Goal: Task Accomplishment & Management: Manage account settings

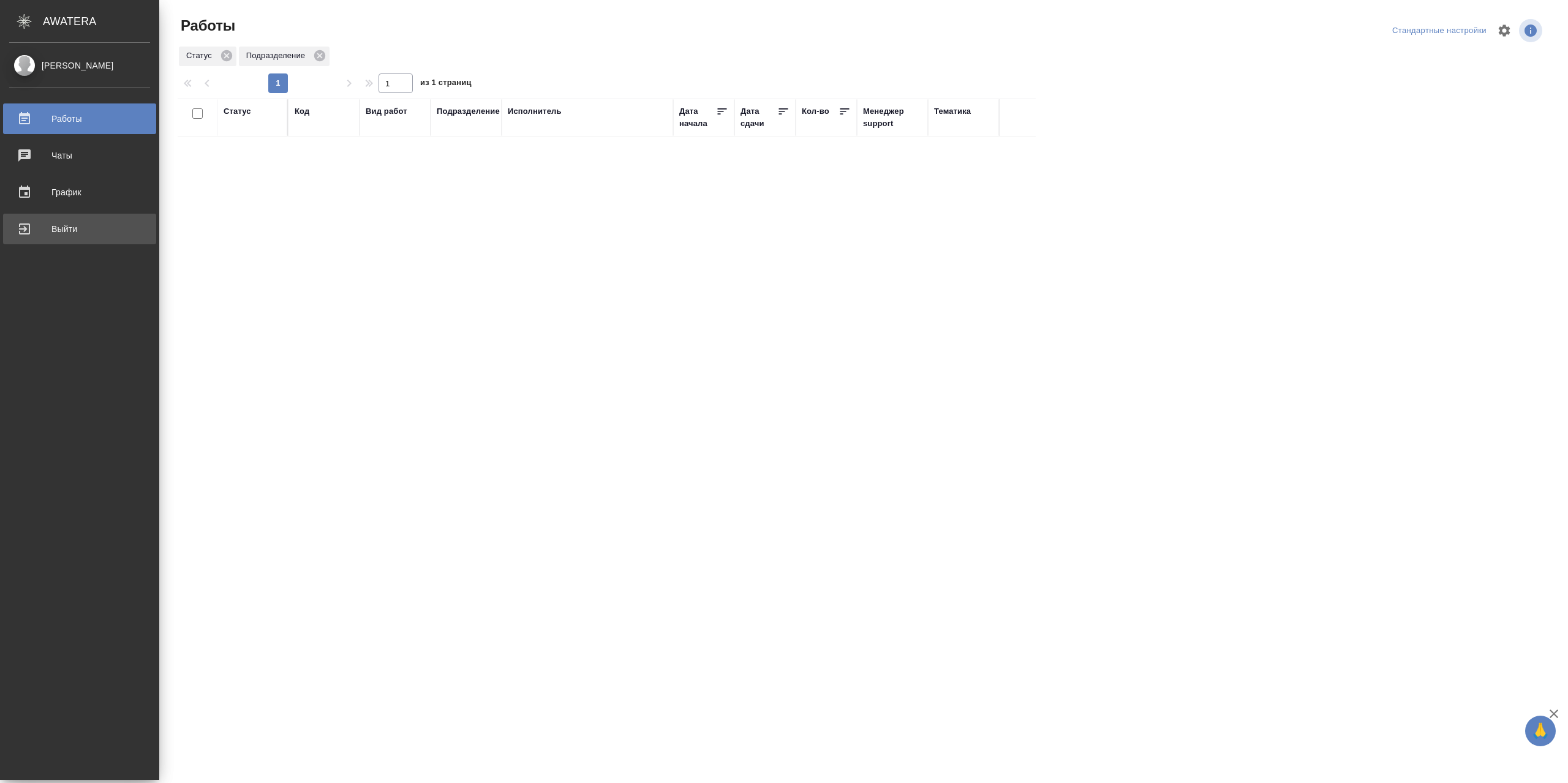
click at [47, 230] on div "Выйти" at bounding box center [79, 229] width 141 height 19
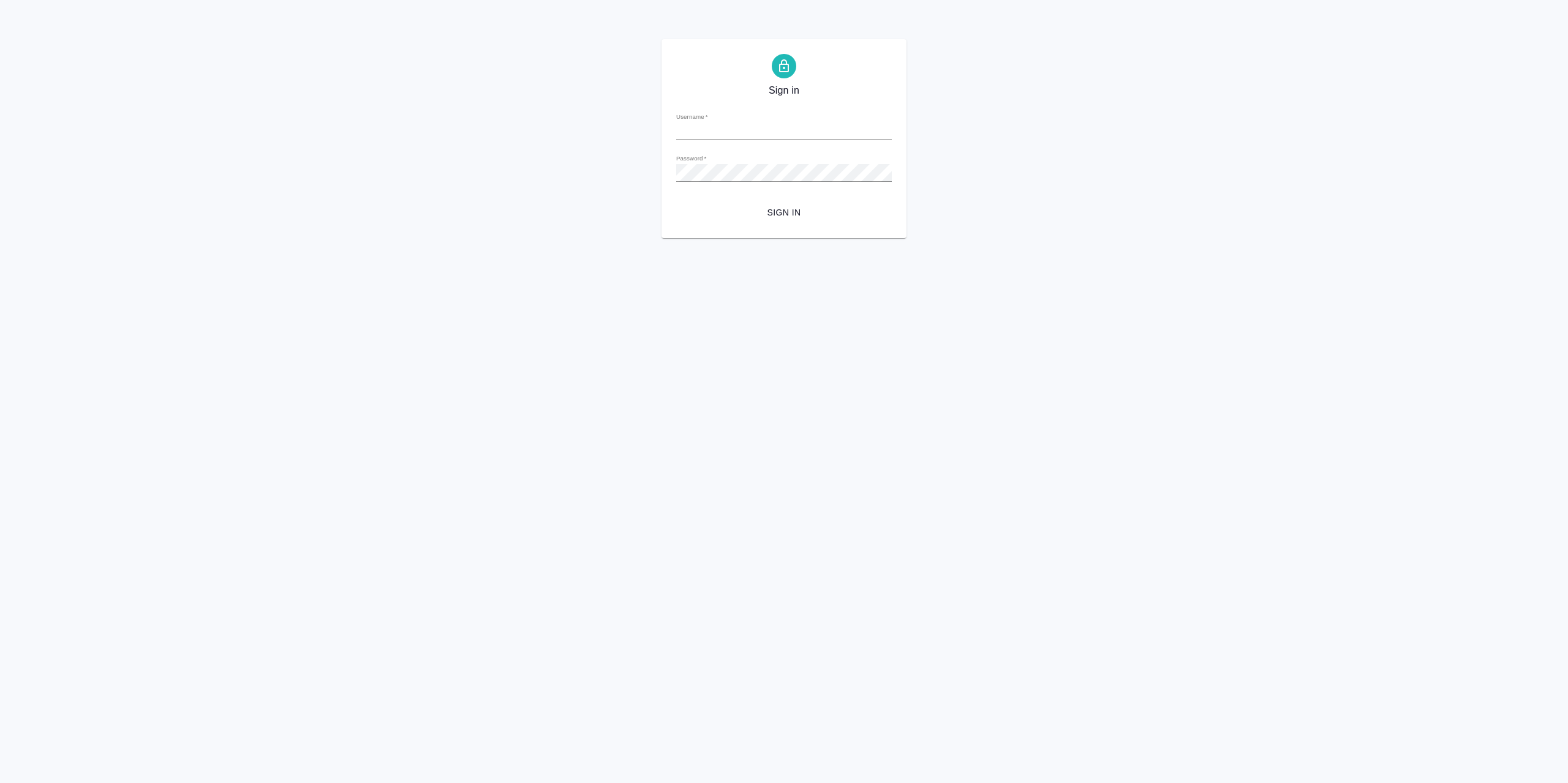
type input "[EMAIL_ADDRESS][DOMAIN_NAME]"
click at [774, 215] on span "Sign in" at bounding box center [784, 212] width 196 height 15
